Goal: Task Accomplishment & Management: Complete application form

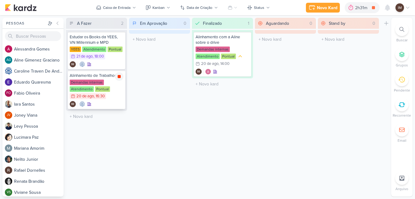
drag, startPoint x: 0, startPoint y: 0, endPoint x: 119, endPoint y: 77, distance: 141.3
click at [119, 77] on icon at bounding box center [119, 76] width 3 height 3
click at [116, 88] on div "Demandas internas Atendimento Pontual 20/8 [DATE] 16:30" at bounding box center [97, 89] width 54 height 20
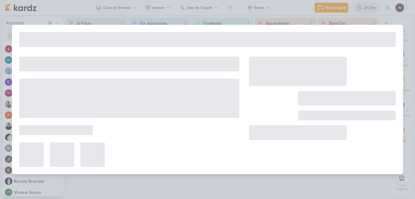
type input "Alinhamento de Trabalhos"
type input "[DATE] 16:30"
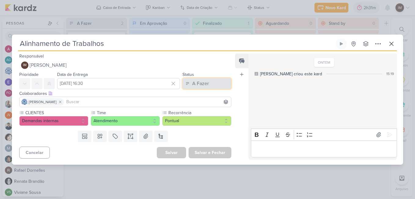
click at [209, 81] on button "A Fazer" at bounding box center [207, 83] width 49 height 11
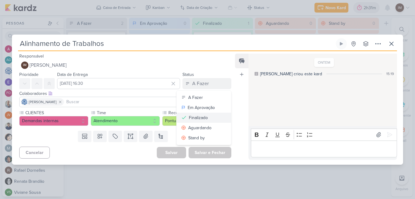
click at [199, 115] on div "Finalizado" at bounding box center [198, 117] width 19 height 6
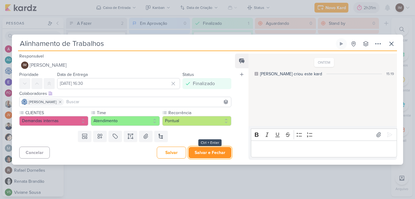
click at [212, 152] on button "Salvar e Fechar" at bounding box center [210, 152] width 43 height 11
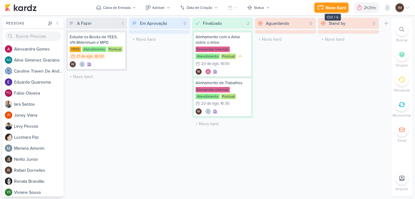
click at [321, 8] on icon at bounding box center [320, 7] width 7 height 7
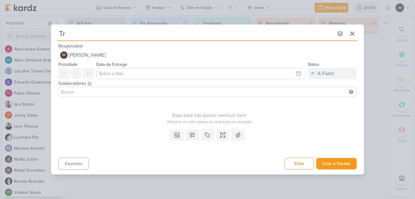
type input "Tra"
type input "Traba"
type input "Trabala"
type input "Trabalha"
type input "Trabalhando"
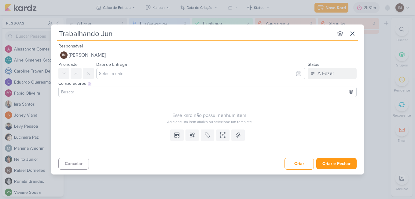
type input "Trabalhando Junt"
type input "Trabalhando Juntaa"
type input "Trabalhando Juntas"
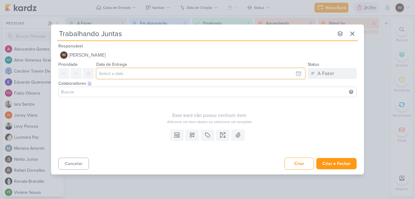
click at [242, 73] on input "text" at bounding box center [200, 73] width 209 height 11
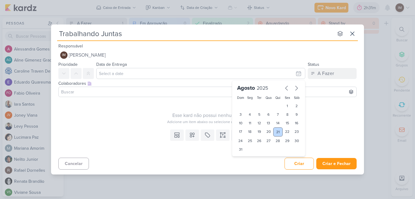
click at [276, 131] on div "21" at bounding box center [277, 131] width 9 height 9
type input "[DATE] 23:59"
click at [250, 160] on select "00 01 02 03 04 05 06 07 08 09 10 11 12 13 14 15 16 17 18 19 20 21 22 23" at bounding box center [250, 159] width 9 height 7
select select "9"
click at [246, 156] on select "00 01 02 03 04 05 06 07 08 09 10 11 12 13 14 15 16 17 18 19 20 21 22 23" at bounding box center [250, 159] width 9 height 7
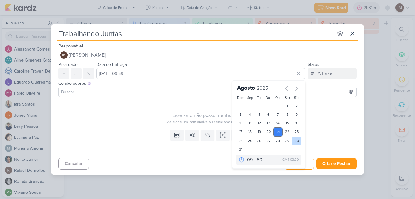
click at [296, 139] on div "30" at bounding box center [296, 140] width 9 height 9
click at [278, 133] on div "21" at bounding box center [277, 131] width 9 height 9
type input "[DATE] 09:59"
click at [260, 160] on select "00 05 10 15 20 25 30 35 40 45 50 55 59" at bounding box center [260, 159] width 9 height 7
select select "30"
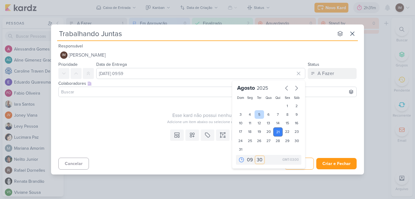
click at [256, 156] on select "00 05 10 15 20 25 30 35 40 45 50 55 59" at bounding box center [260, 159] width 9 height 7
type input "[DATE] 09:30"
click at [346, 113] on div "Esse kard não possui nenhum item" at bounding box center [209, 115] width 302 height 7
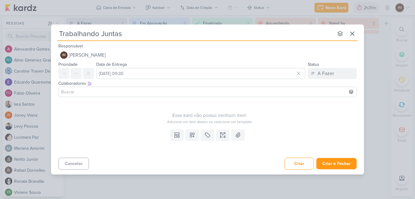
click at [151, 94] on input at bounding box center [207, 91] width 295 height 7
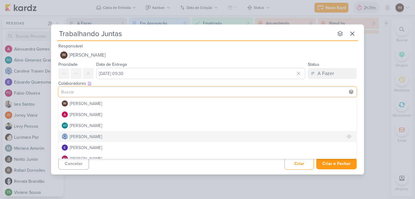
click at [136, 134] on button "[PERSON_NAME]" at bounding box center [208, 136] width 298 height 11
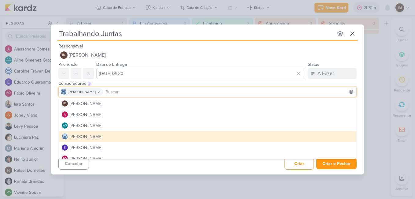
click at [136, 134] on button "[PERSON_NAME]" at bounding box center [208, 136] width 298 height 11
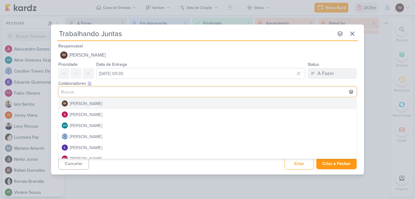
click at [356, 83] on div "Colaboradores Este kard pode ser visível a usuários da sua organização Este kar…" at bounding box center [207, 83] width 298 height 6
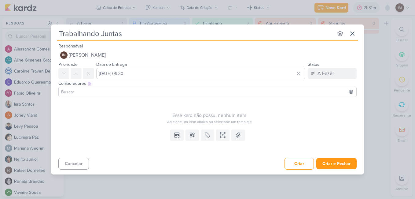
click at [323, 90] on input at bounding box center [207, 91] width 295 height 7
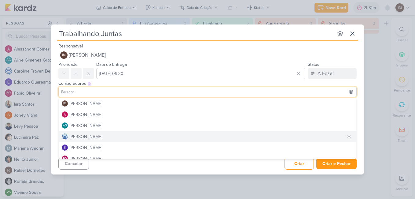
click at [276, 137] on button "[PERSON_NAME]" at bounding box center [208, 136] width 298 height 11
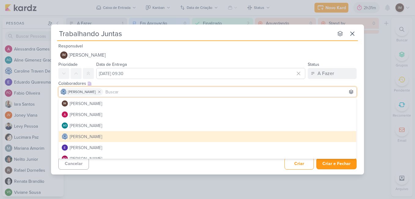
click at [276, 137] on button "[PERSON_NAME]" at bounding box center [208, 136] width 298 height 11
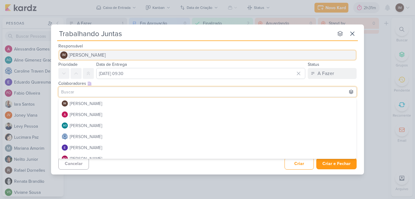
click at [347, 58] on button "IM [PERSON_NAME]" at bounding box center [207, 55] width 298 height 11
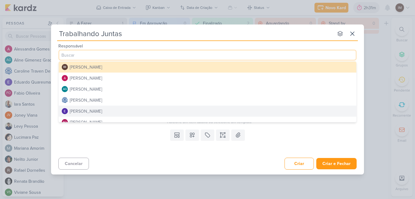
click at [279, 137] on div "Templates Campos Personalizados Marcadores Caixa De Texto Anexo" at bounding box center [207, 141] width 313 height 28
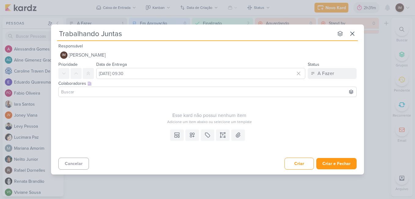
click at [263, 92] on input at bounding box center [207, 91] width 295 height 7
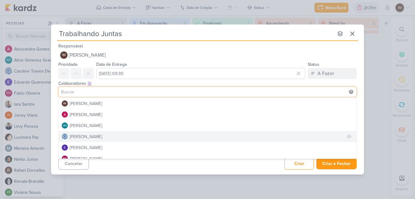
click at [224, 136] on button "[PERSON_NAME]" at bounding box center [208, 136] width 298 height 11
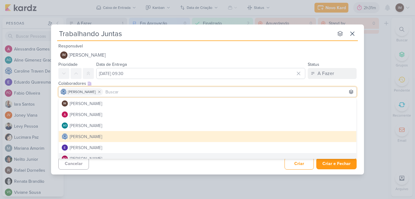
click at [270, 166] on div "Cancelar Criar Criar e Fechar Ctrl + Enter" at bounding box center [207, 163] width 313 height 16
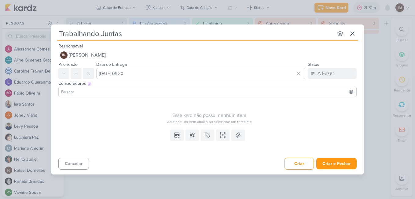
click at [323, 89] on input at bounding box center [207, 91] width 295 height 7
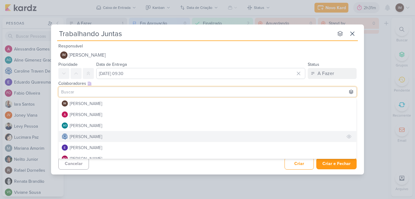
click at [190, 133] on button "[PERSON_NAME]" at bounding box center [208, 136] width 298 height 11
click at [165, 135] on button "[PERSON_NAME]" at bounding box center [208, 136] width 298 height 11
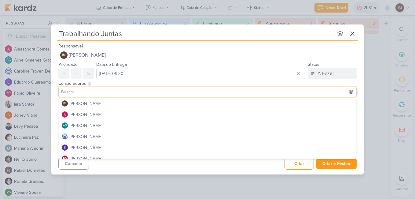
click at [148, 164] on div "Cancelar Criar Criar e Fechar Ctrl + Enter" at bounding box center [207, 163] width 313 height 16
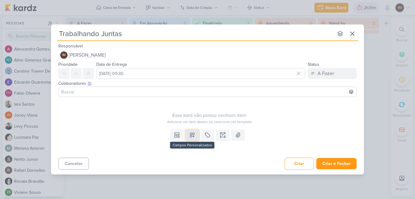
click at [190, 136] on icon at bounding box center [192, 135] width 6 height 6
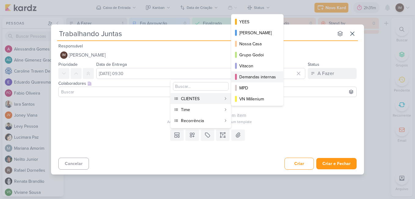
click at [251, 72] on button "Demandas internas" at bounding box center [257, 76] width 52 height 11
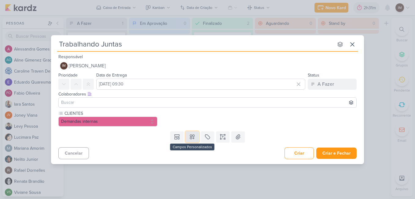
click at [191, 135] on icon at bounding box center [192, 137] width 6 height 6
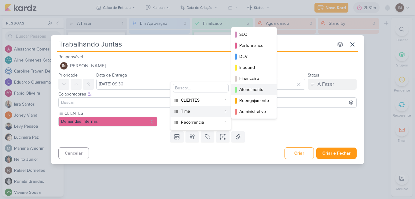
click at [248, 90] on div "Atendimento" at bounding box center [254, 89] width 30 height 6
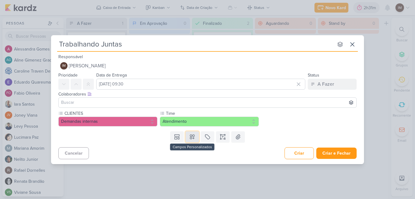
click at [195, 140] on button at bounding box center [192, 136] width 13 height 11
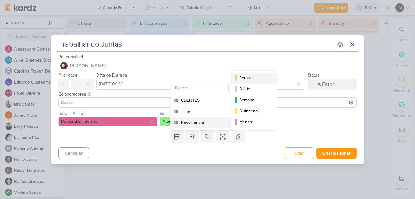
click at [250, 78] on div "Pontual" at bounding box center [254, 78] width 30 height 6
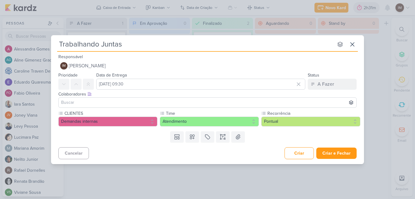
click at [231, 101] on input at bounding box center [207, 102] width 295 height 7
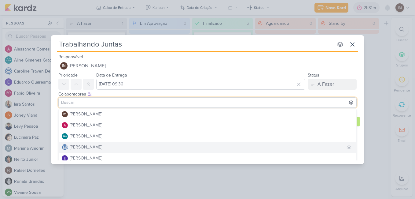
click at [214, 143] on button "[PERSON_NAME]" at bounding box center [208, 147] width 298 height 11
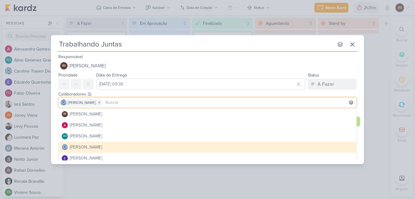
click at [359, 153] on div "Cancelar Criar Criar e Fechar Ctrl + Enter" at bounding box center [207, 153] width 313 height 16
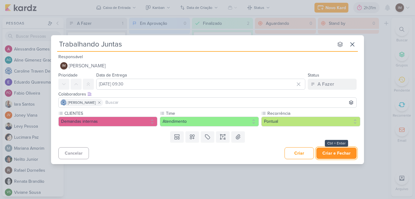
click at [347, 154] on button "Criar e Fechar" at bounding box center [336, 152] width 40 height 11
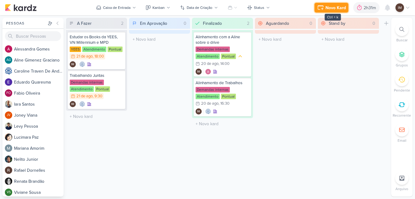
click at [318, 6] on icon at bounding box center [320, 7] width 7 height 7
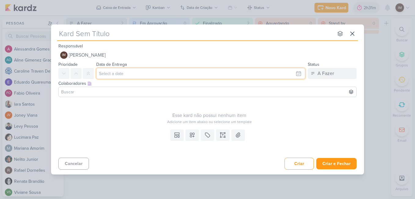
click at [117, 69] on input "text" at bounding box center [200, 73] width 209 height 11
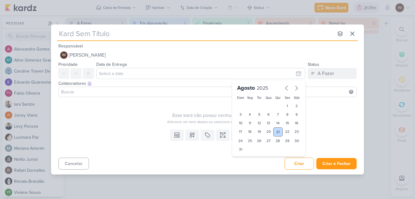
click at [277, 130] on div "21" at bounding box center [277, 131] width 9 height 9
type input "[DATE] 23:59"
click at [250, 157] on select "00 01 02 03 04 05 06 07 08 09 10 11 12 13 14 15 16 17 18 19 20 21 22 23" at bounding box center [250, 159] width 9 height 7
select select "11"
click at [246, 156] on select "00 01 02 03 04 05 06 07 08 09 10 11 12 13 14 15 16 17 18 19 20 21 22 23" at bounding box center [250, 159] width 9 height 7
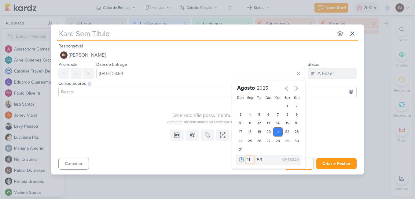
type input "[DATE] 11:59"
click at [261, 160] on select "00 05 10 15 20 25 30 35 40 45 50 55 59" at bounding box center [260, 159] width 9 height 7
select select "0"
click at [256, 156] on select "00 05 10 15 20 25 30 35 40 45 50 55 59" at bounding box center [260, 159] width 9 height 7
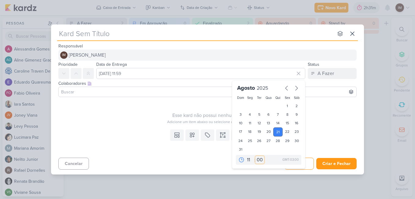
type input "[DATE] 11:00"
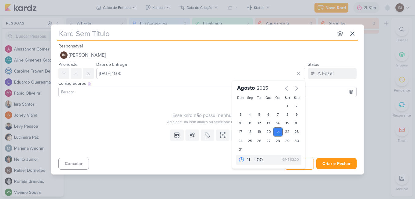
click at [156, 122] on div "Adicione um item abaixo ou selecione um template" at bounding box center [209, 122] width 302 height 6
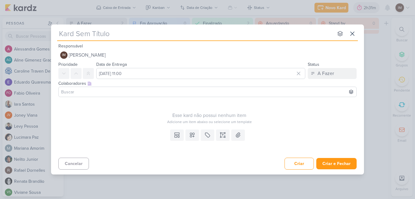
click at [167, 90] on input at bounding box center [207, 91] width 295 height 7
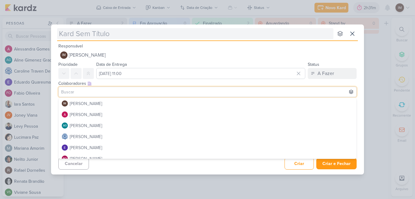
click at [189, 35] on input "text" at bounding box center [195, 33] width 276 height 11
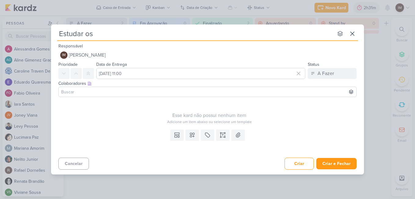
type input "Estudar os"
click at [353, 35] on icon at bounding box center [352, 33] width 7 height 7
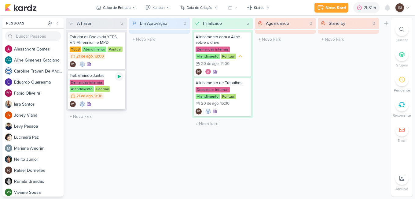
click at [120, 75] on icon at bounding box center [119, 76] width 5 height 5
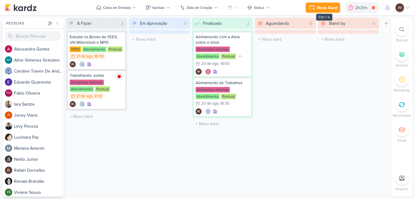
click at [321, 10] on div "Novo Kard" at bounding box center [327, 8] width 20 height 6
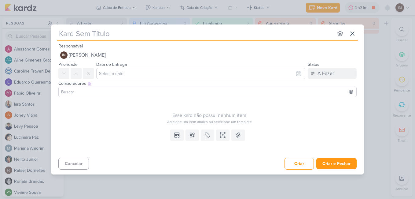
type input "A"
type input "Alinha"
type input "Alinhament"
type input "Alinhamento M"
type input "Alinhamento MPD"
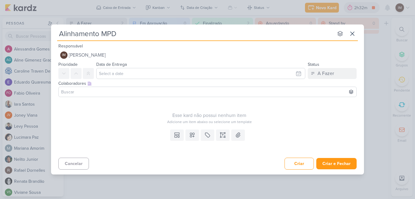
type input "Alinhamento MPD"
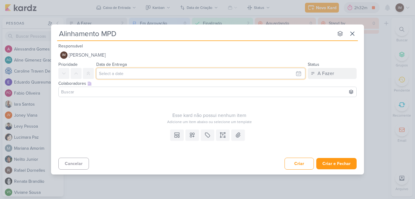
click at [228, 72] on input "text" at bounding box center [200, 73] width 209 height 11
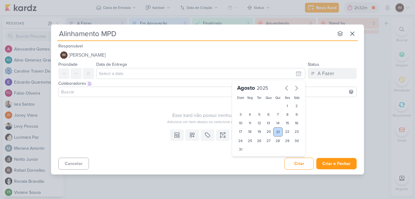
click at [278, 131] on div "21" at bounding box center [277, 131] width 9 height 9
type input "[DATE] 23:59"
click at [252, 161] on select "00 01 02 03 04 05 06 07 08 09 10 11 12 13 14 15 16 17 18 19 20 21 22 23" at bounding box center [250, 159] width 9 height 7
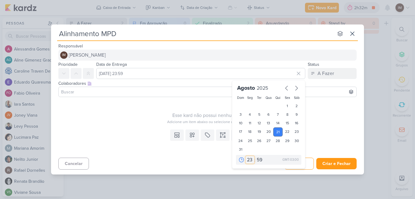
select select "12"
click at [246, 156] on select "00 01 02 03 04 05 06 07 08 09 10 11 12 13 14 15 16 17 18 19 20 21 22 23" at bounding box center [250, 159] width 9 height 7
type input "[DATE] 12:59"
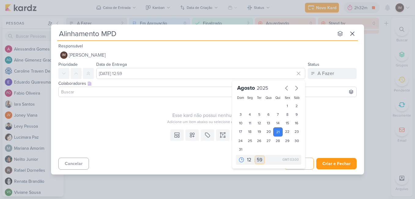
click at [260, 160] on select "00 05 10 15 20 25 30 35 40 45 50 55 59" at bounding box center [260, 159] width 9 height 7
select select "15"
click at [256, 156] on select "00 05 10 15 20 25 30 35 40 45 50 55 59" at bounding box center [260, 159] width 9 height 7
type input "[DATE] 12:15"
click at [135, 134] on div "Templates Campos Personalizados Marcadores Caixa De Texto Anexo" at bounding box center [207, 141] width 313 height 28
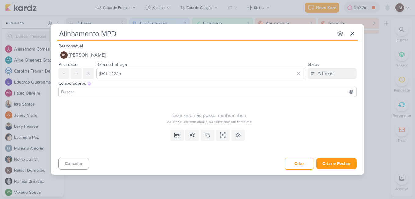
click at [160, 90] on input at bounding box center [207, 91] width 295 height 7
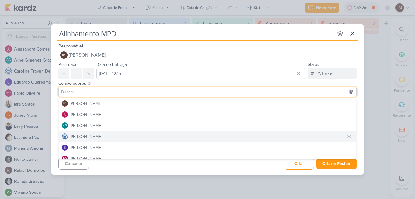
click at [147, 133] on button "[PERSON_NAME]" at bounding box center [208, 136] width 298 height 11
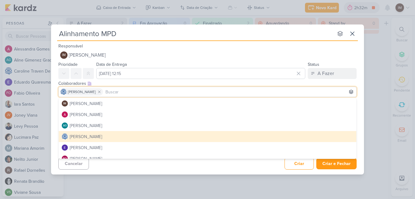
click at [145, 168] on div "Cancelar Criar Criar e Fechar Ctrl + Enter" at bounding box center [207, 163] width 313 height 16
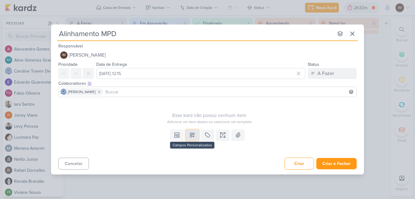
click at [189, 133] on button at bounding box center [192, 134] width 13 height 11
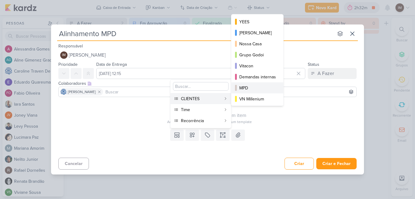
click at [262, 83] on button "MPD" at bounding box center [257, 87] width 52 height 11
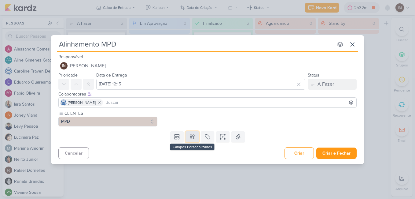
click at [192, 139] on icon at bounding box center [192, 137] width 6 height 6
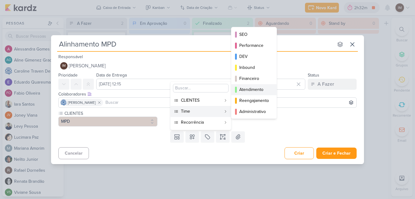
click at [249, 87] on div "Atendimento" at bounding box center [254, 89] width 30 height 6
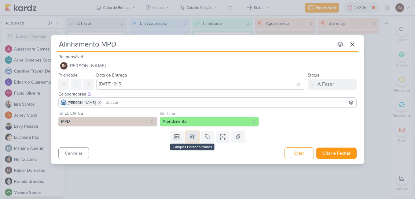
click at [189, 134] on icon at bounding box center [192, 137] width 6 height 6
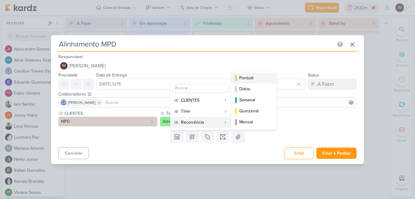
click at [256, 80] on div "Pontual" at bounding box center [254, 78] width 30 height 6
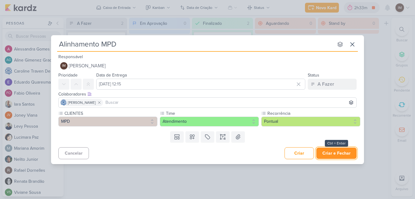
click at [347, 149] on button "Criar e Fechar" at bounding box center [336, 152] width 40 height 11
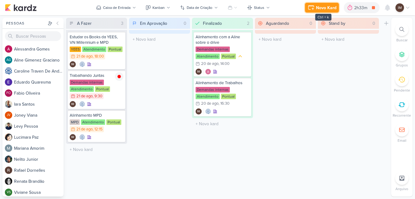
click at [315, 5] on icon at bounding box center [311, 7] width 7 height 7
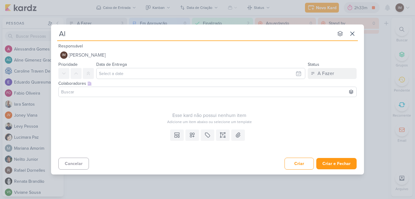
type input "[PERSON_NAME]"
type input "Alinhament"
type input "Alinhamento"
type input "Alinhamento V"
type input "Alinhamento VN"
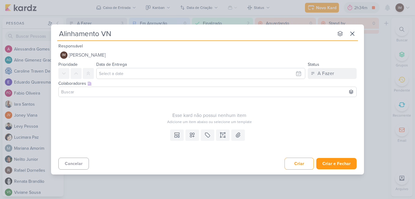
type input "Alinhamento VN e"
type input "Alinhamento VN e Adic"
type input "Alinhamento VN e Adici"
type input "Alinhamento VN e Adicionam"
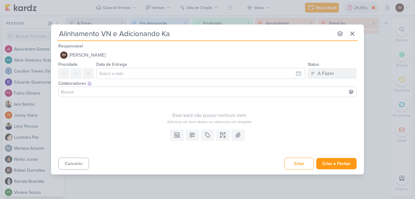
type input "Alinhamento VN e Adicionando Kar"
type input "Alinhamento VN e Adicionando Kards"
type input "Alinhamento VN e Adicionando Kards Novos"
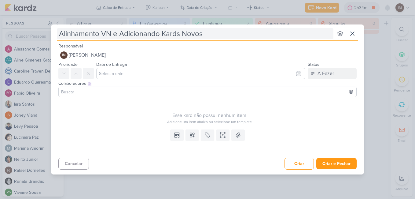
click at [180, 35] on input "Alinhamento VN e Adicionando Kards Novos" at bounding box center [195, 33] width 276 height 11
type input "Alinhamento VN e Adicionando Kardz Novos"
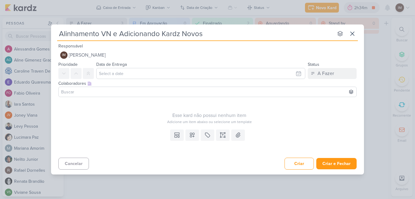
type input "Alinhamento VN e Adicionando Kardz Novos"
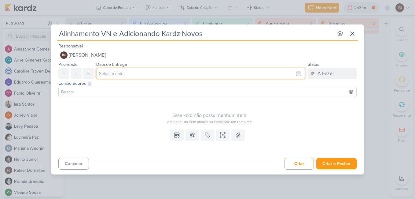
click at [267, 76] on input "text" at bounding box center [200, 73] width 209 height 11
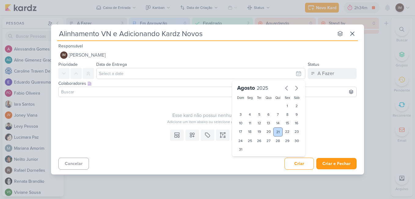
click at [278, 132] on div "21" at bounding box center [277, 131] width 9 height 9
click at [201, 107] on div "Esse kard não possui nenhum item Adicione um item abaixo ou selecione um templa…" at bounding box center [209, 111] width 302 height 25
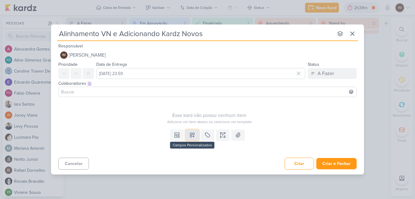
click at [197, 133] on button at bounding box center [192, 134] width 13 height 11
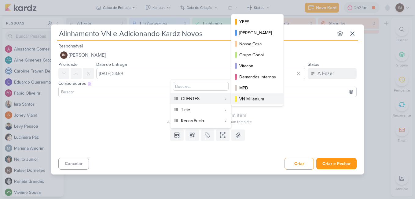
click at [248, 102] on button "VN Millenium" at bounding box center [257, 98] width 52 height 11
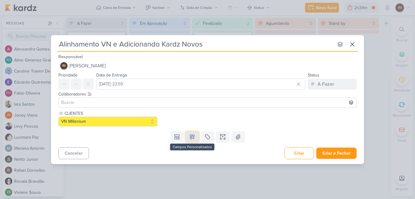
click at [194, 135] on icon at bounding box center [192, 137] width 4 height 4
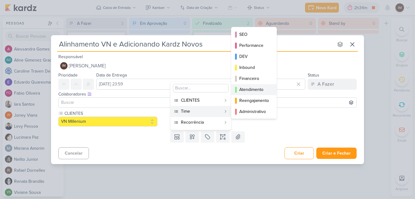
click at [243, 88] on div "Atendimento" at bounding box center [254, 89] width 30 height 6
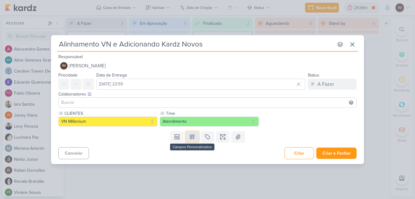
click at [196, 133] on button at bounding box center [192, 136] width 13 height 11
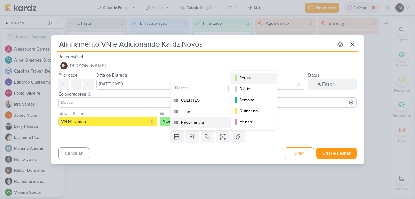
click at [245, 79] on div "Pontual" at bounding box center [254, 78] width 30 height 6
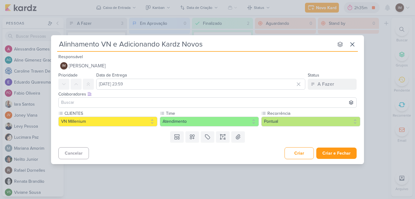
click at [245, 101] on input at bounding box center [207, 102] width 295 height 7
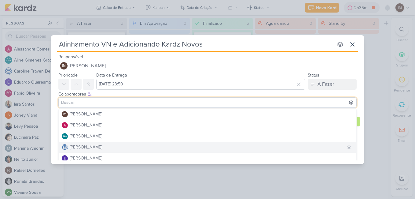
click at [228, 143] on button "[PERSON_NAME]" at bounding box center [208, 147] width 298 height 11
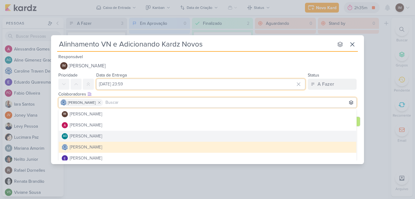
click at [205, 79] on input "[DATE] 23:59" at bounding box center [200, 84] width 209 height 11
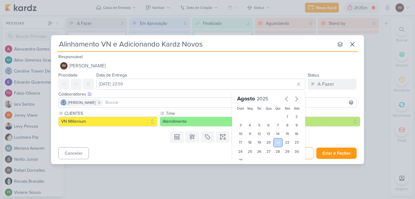
click at [275, 140] on div "21" at bounding box center [277, 142] width 9 height 9
click at [276, 139] on div "21" at bounding box center [277, 142] width 9 height 9
click at [278, 142] on div "21" at bounding box center [277, 142] width 9 height 9
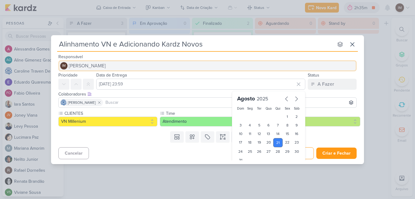
click at [303, 62] on button "IM [PERSON_NAME]" at bounding box center [207, 65] width 298 height 11
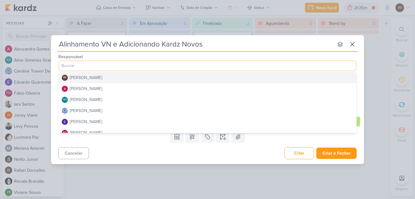
click at [359, 72] on div "Prioridade Data de Entrega [DATE] 23:59 [DATE] Dom Seg Ter Qua Qui Sex Sáb 1 2 …" at bounding box center [207, 80] width 313 height 18
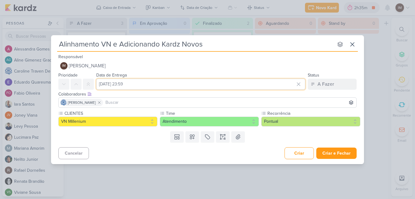
click at [156, 85] on input "[DATE] 23:59" at bounding box center [200, 84] width 209 height 11
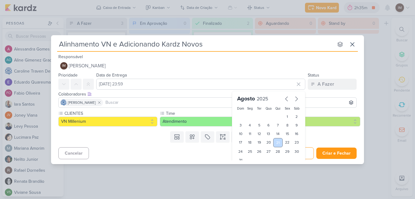
click at [275, 142] on div "21" at bounding box center [277, 142] width 9 height 9
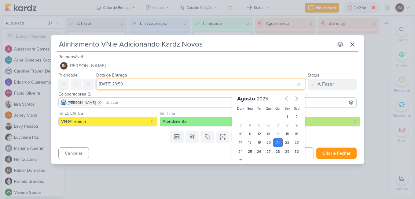
click at [153, 85] on input "[DATE] 23:59" at bounding box center [200, 84] width 209 height 11
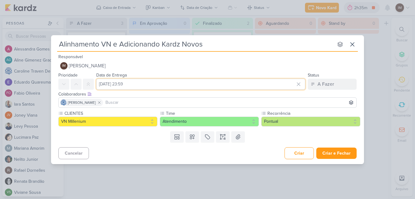
click at [159, 85] on input "[DATE] 23:59" at bounding box center [200, 84] width 209 height 11
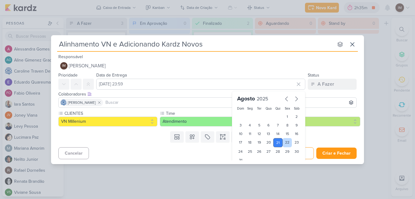
click at [284, 143] on div "22" at bounding box center [287, 142] width 9 height 9
click at [278, 143] on div "21" at bounding box center [277, 142] width 9 height 9
type input "[DATE] 23:59"
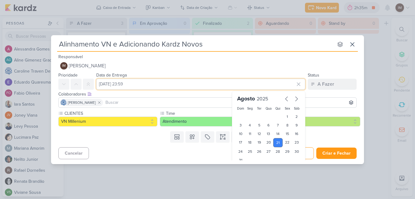
click at [149, 82] on input "[DATE] 23:59" at bounding box center [200, 84] width 209 height 11
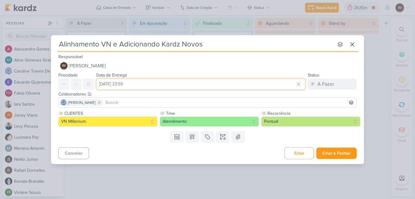
click at [159, 83] on input "[DATE] 23:59" at bounding box center [200, 84] width 209 height 11
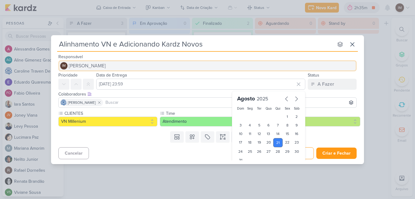
click at [203, 70] on button "IM [PERSON_NAME]" at bounding box center [207, 65] width 298 height 11
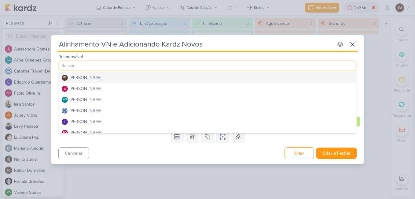
click at [358, 57] on div "Responsável IM [PERSON_NAME] IM [PERSON_NAME] [PERSON_NAME] AG [PERSON_NAME] [P…" at bounding box center [207, 62] width 313 height 18
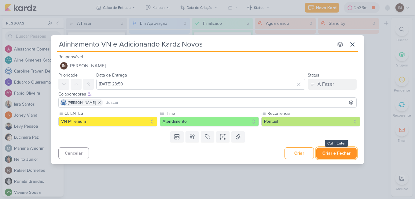
click at [341, 153] on button "Criar e Fechar" at bounding box center [336, 152] width 40 height 11
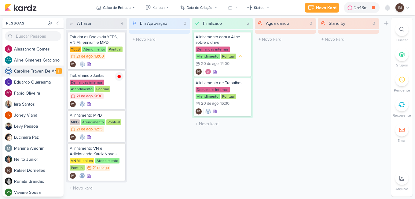
click at [33, 73] on div "C a r o l i n e T r a v e n D e A n d r a d e" at bounding box center [39, 71] width 50 height 6
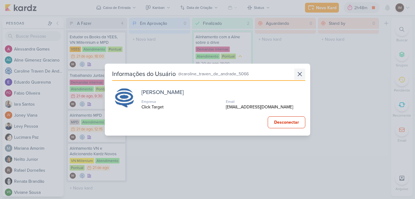
click at [299, 72] on icon at bounding box center [300, 74] width 4 height 4
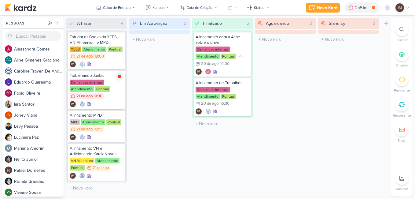
click at [121, 75] on icon at bounding box center [119, 76] width 5 height 5
click at [332, 6] on div "Novo Kard" at bounding box center [336, 8] width 20 height 6
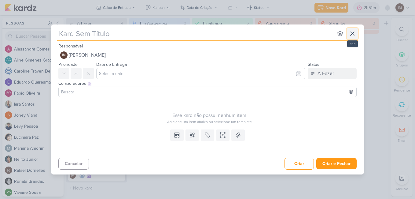
click at [351, 34] on icon at bounding box center [352, 33] width 7 height 7
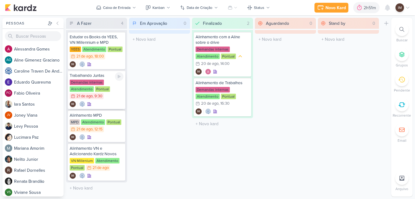
click at [116, 99] on div "Demandas internas Atendimento Pontual 21/8 [DATE] 9:30" at bounding box center [97, 89] width 54 height 20
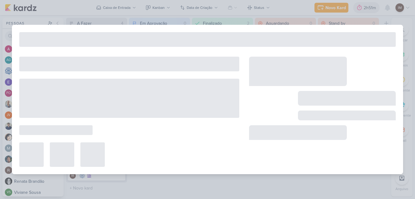
type input "Trabalhando Juntas"
type input "[DATE] 09:30"
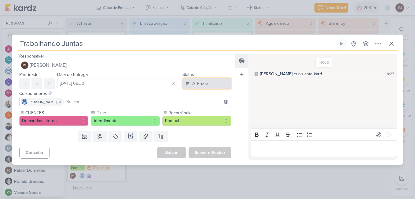
click at [201, 84] on div "A Fazer" at bounding box center [200, 83] width 17 height 7
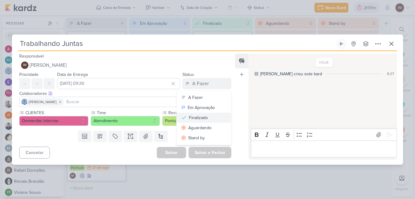
click at [205, 115] on div "Finalizado" at bounding box center [198, 117] width 19 height 6
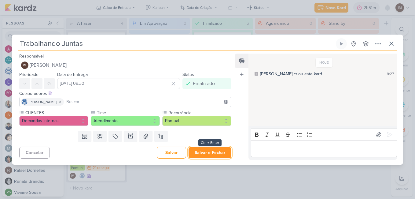
click at [206, 153] on button "Salvar e Fechar" at bounding box center [210, 152] width 43 height 11
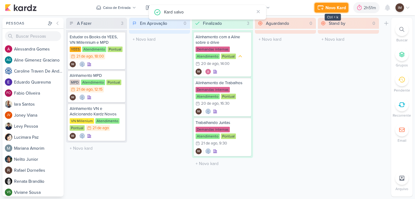
click at [321, 9] on icon at bounding box center [320, 7] width 7 height 7
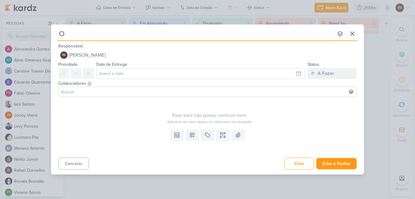
type input "Or"
type input "Organiz"
type input "Organiza"
type input "Organizaçãp"
type input "Organização"
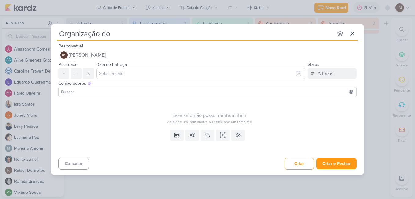
type input "Organização do"
type input "Organização do D"
type input "Organização do Dr"
type input "Organização do Drib"
type input "Organização do Dri"
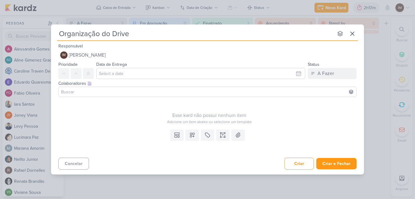
type input "Organização do Drive"
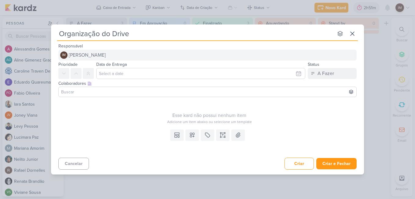
type input "Organização do Drive"
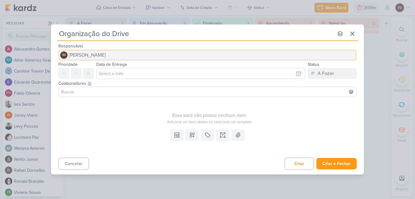
click at [298, 56] on button "IM [PERSON_NAME]" at bounding box center [207, 55] width 298 height 11
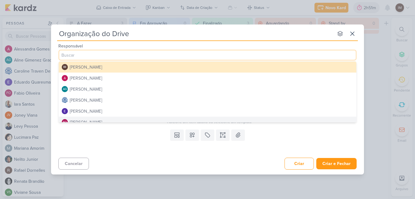
click at [298, 135] on div "Templates Campos Personalizados Marcadores Caixa De Texto Anexo" at bounding box center [207, 141] width 313 height 28
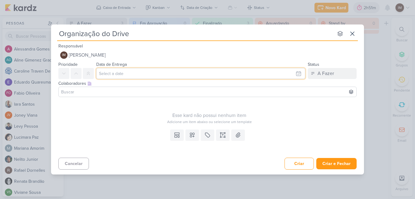
click at [288, 74] on input "text" at bounding box center [200, 73] width 209 height 11
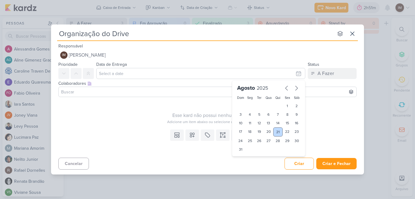
click at [280, 131] on div "21" at bounding box center [277, 131] width 9 height 9
type input "[DATE] 23:59"
click at [249, 159] on select "00 01 02 03 04 05 06 07 08 09 10 11 12 13 14 15 16 17 18 19 20 21 22 23" at bounding box center [250, 159] width 9 height 7
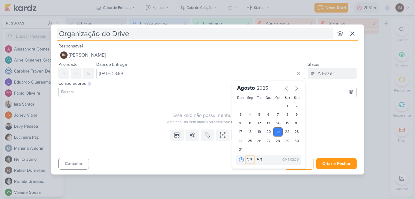
select select "10"
click at [246, 156] on select "00 01 02 03 04 05 06 07 08 09 10 11 12 13 14 15 16 17 18 19 20 21 22 23" at bounding box center [250, 159] width 9 height 7
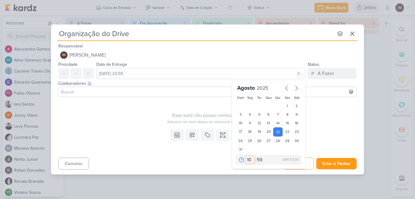
type input "[DATE] 10:59"
click at [261, 157] on select "00 05 10 15 20 25 30 35 40 45 50 55 59" at bounding box center [260, 159] width 9 height 7
select select "50"
click at [256, 156] on select "00 05 10 15 20 25 30 35 40 45 50 55 59" at bounding box center [260, 159] width 9 height 7
type input "[DATE] 10:50"
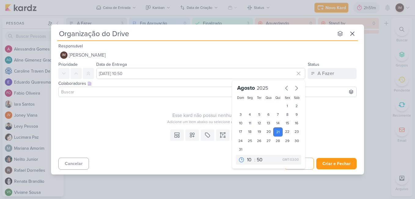
click at [129, 101] on div "Esse kard não possui nenhum item Adicione um item abaixo ou selecione um templa…" at bounding box center [209, 111] width 302 height 25
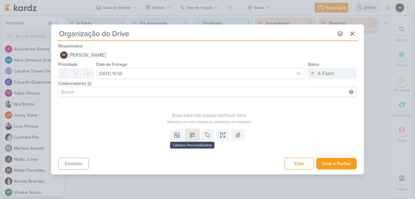
click at [191, 136] on icon at bounding box center [192, 135] width 6 height 6
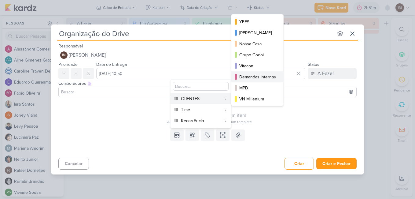
click at [248, 77] on div "Demandas internas" at bounding box center [257, 77] width 37 height 6
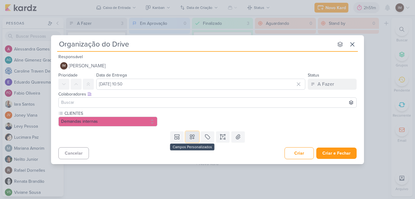
click at [192, 138] on icon at bounding box center [192, 137] width 6 height 6
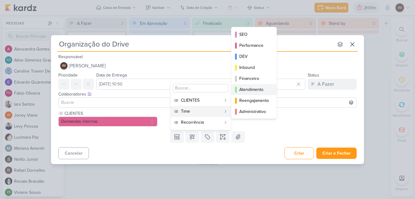
click at [249, 88] on div "Atendimento" at bounding box center [254, 89] width 30 height 6
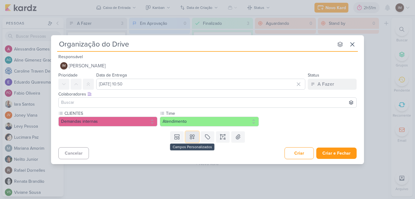
click at [193, 138] on icon at bounding box center [192, 137] width 4 height 4
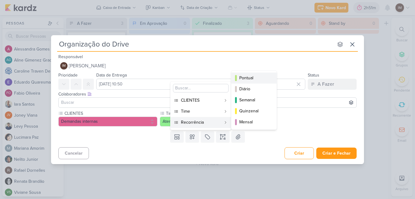
click at [242, 79] on div "Pontual" at bounding box center [254, 78] width 30 height 6
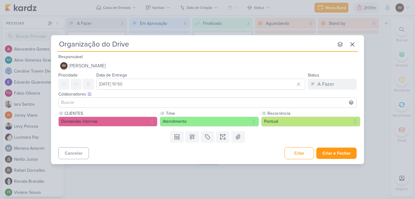
click at [242, 103] on input at bounding box center [207, 102] width 295 height 7
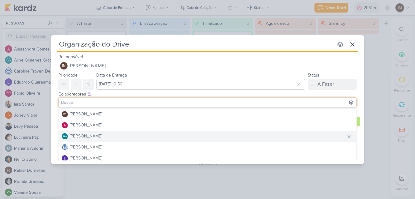
click at [217, 135] on button "AG [PERSON_NAME]" at bounding box center [208, 136] width 298 height 11
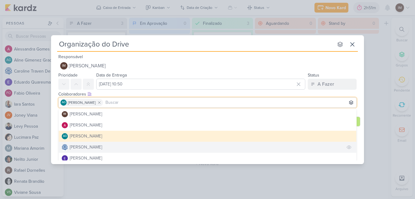
click at [206, 147] on button "[PERSON_NAME]" at bounding box center [208, 147] width 298 height 11
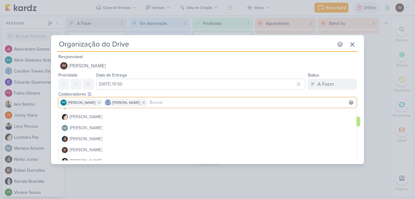
scroll to position [105, 0]
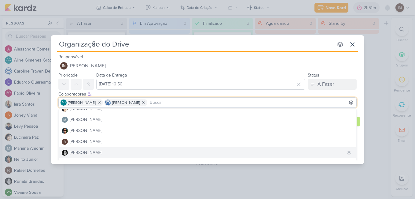
click at [322, 153] on button "[PERSON_NAME]" at bounding box center [208, 152] width 298 height 11
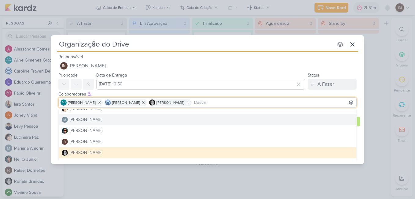
click at [358, 153] on div "Cancelar Criar Criar e Fechar Ctrl + Enter" at bounding box center [207, 153] width 313 height 16
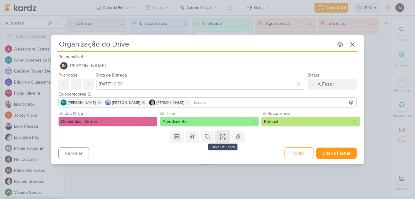
click at [225, 136] on icon at bounding box center [223, 137] width 6 height 6
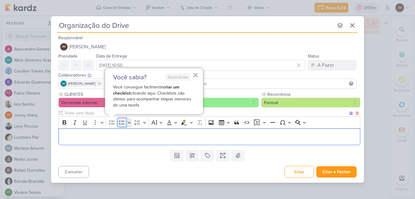
click at [123, 124] on icon "Editor toolbar" at bounding box center [121, 122] width 5 height 4
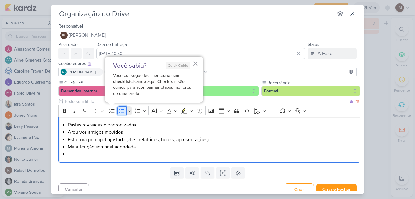
click at [120, 112] on icon "Editor toolbar" at bounding box center [122, 111] width 6 height 6
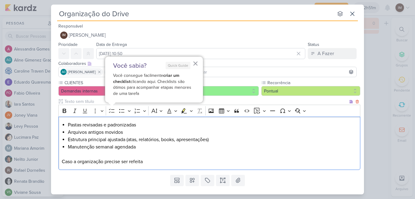
click at [76, 162] on p "Caso a organização precise ser refeita" at bounding box center [210, 161] width 296 height 7
click at [173, 161] on p "Caso algo na organização precise ser refeita" at bounding box center [210, 161] width 296 height 7
click at [196, 64] on button "×" at bounding box center [196, 63] width 6 height 10
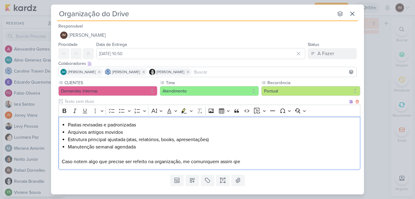
click at [243, 162] on p "Caso notem algo que precise ser refeito na organização, me comuniquem assim qie" at bounding box center [210, 161] width 296 height 7
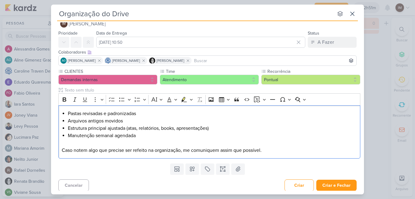
scroll to position [13, 0]
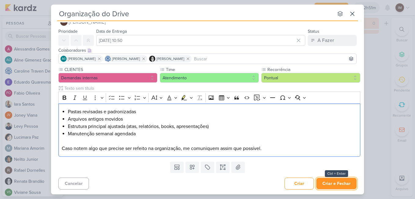
click at [333, 184] on button "Criar e Fechar" at bounding box center [336, 183] width 40 height 11
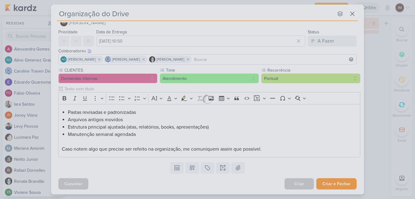
scroll to position [13, 0]
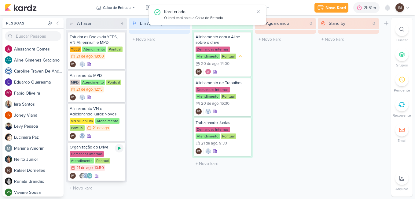
click at [119, 147] on icon at bounding box center [119, 147] width 3 height 3
